Goal: Browse casually

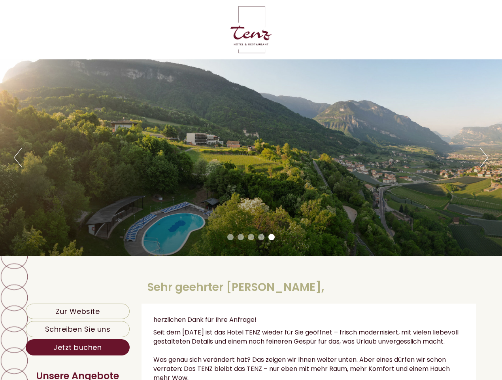
click at [251, 190] on div "Previous Next 1 2 3 4 5" at bounding box center [251, 157] width 502 height 196
click at [18, 157] on button "Previous" at bounding box center [18, 158] width 8 height 20
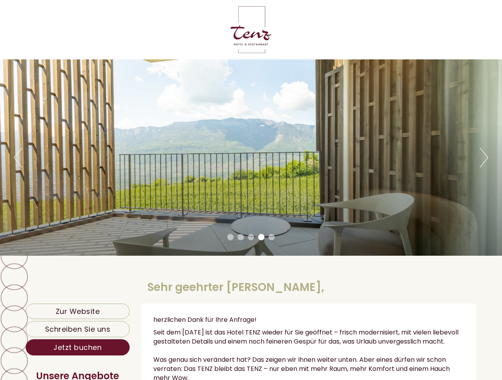
click at [251, 157] on div "Previous Next 1 2 3 4 5" at bounding box center [251, 157] width 502 height 196
click at [484, 157] on button "Next" at bounding box center [484, 158] width 8 height 20
click at [231, 237] on li "1" at bounding box center [230, 237] width 6 height 6
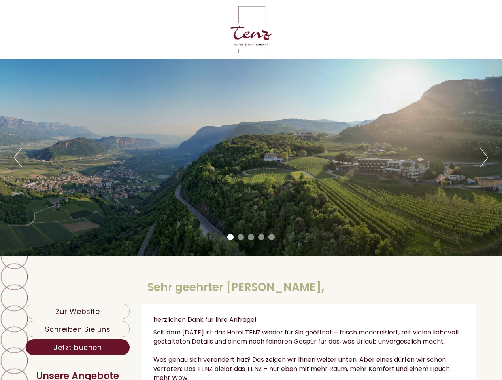
click at [241, 237] on li "2" at bounding box center [241, 237] width 6 height 6
click at [251, 237] on li "3" at bounding box center [251, 237] width 6 height 6
click at [262, 237] on li "4" at bounding box center [261, 237] width 6 height 6
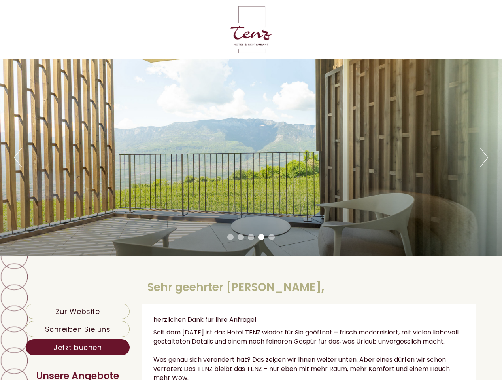
click at [272, 237] on li "5" at bounding box center [272, 237] width 6 height 6
